Goal: Information Seeking & Learning: Learn about a topic

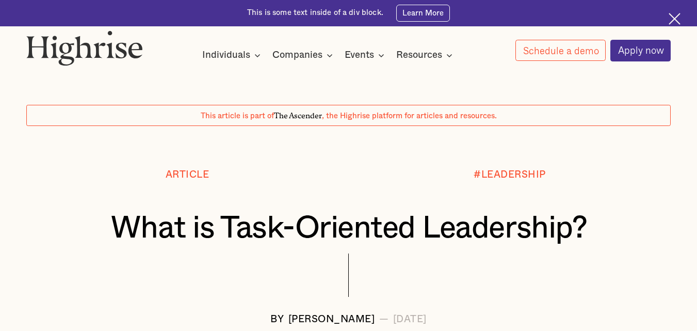
scroll to position [206, 0]
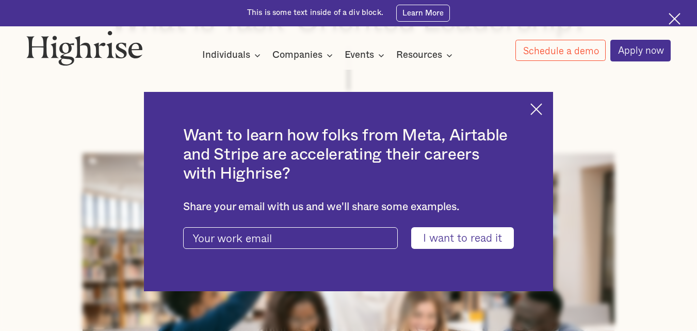
click at [542, 103] on img at bounding box center [537, 109] width 12 height 12
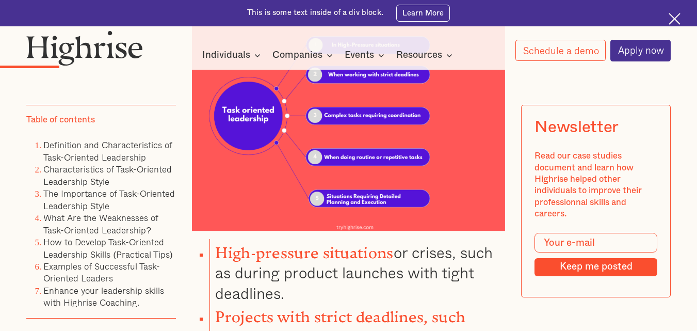
scroll to position [1207, 0]
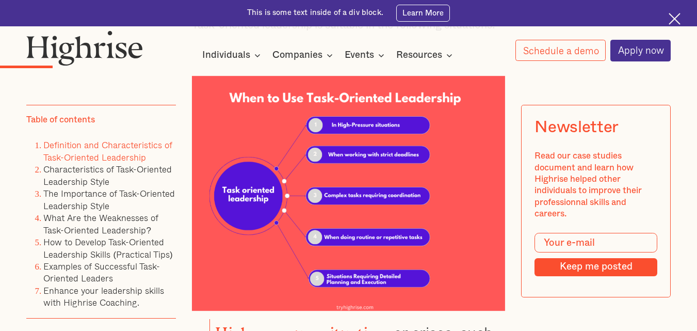
scroll to position [1135, 0]
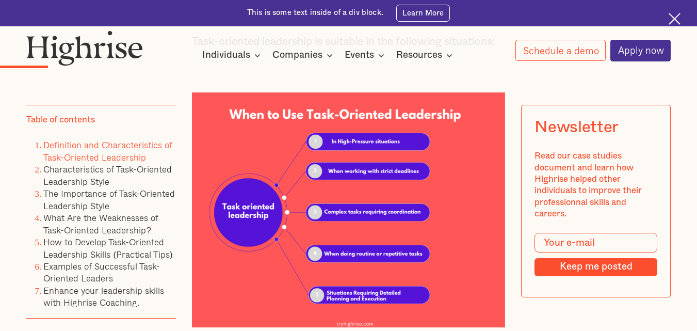
scroll to position [1239, 0]
